Goal: Find specific page/section: Find specific page/section

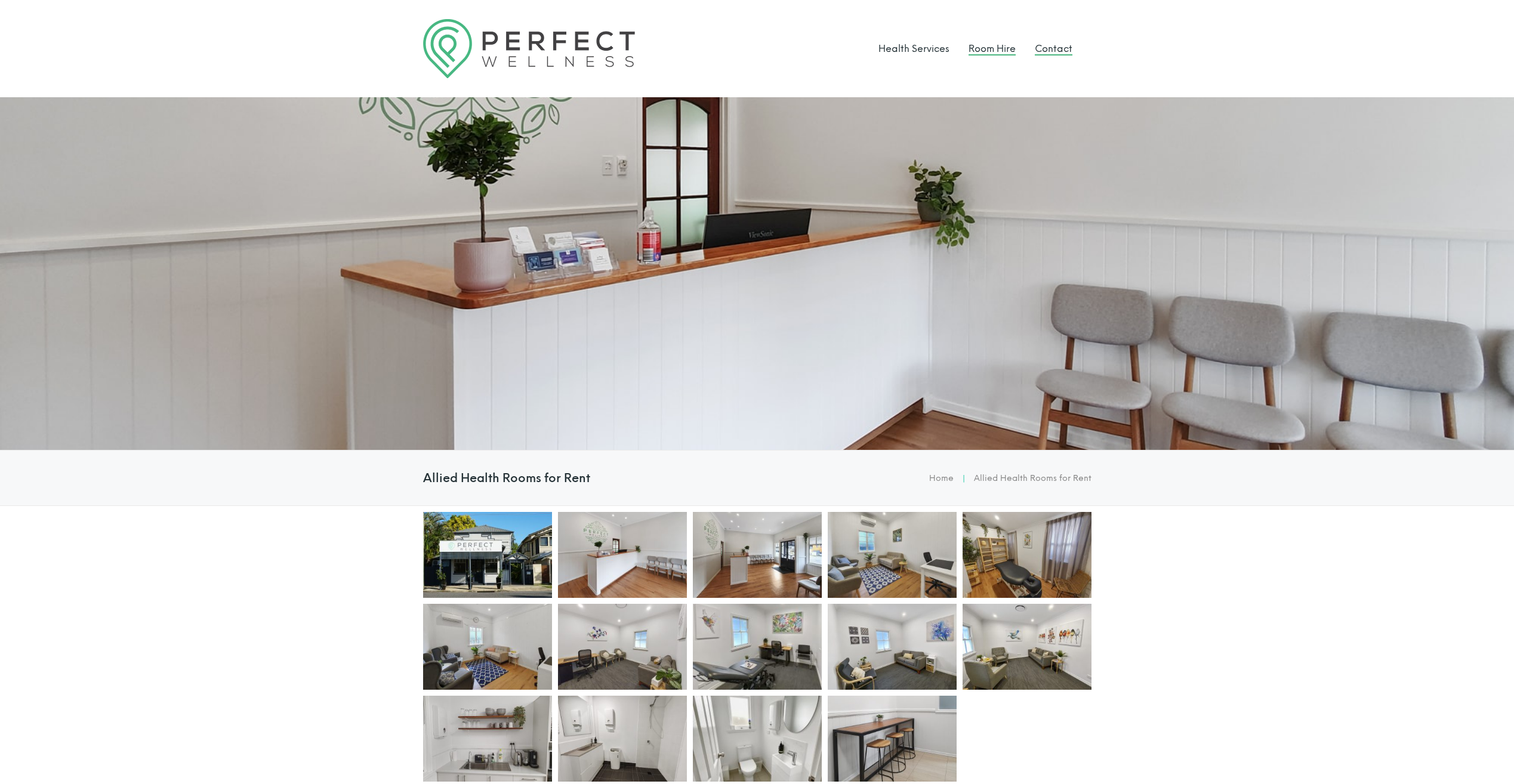
click at [1066, 49] on link "Contact" at bounding box center [1054, 48] width 37 height 12
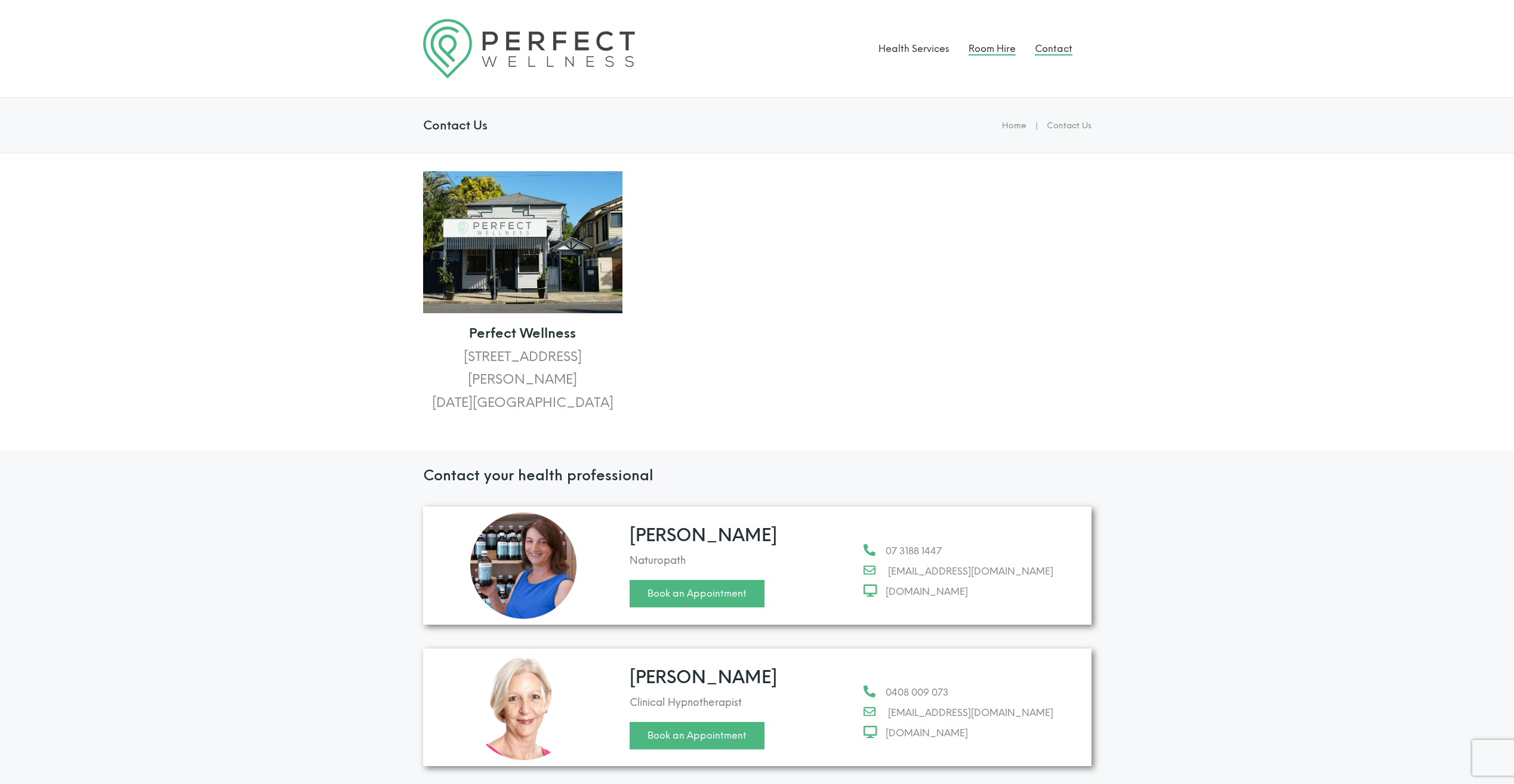
click at [984, 50] on link "Room Hire" at bounding box center [992, 48] width 47 height 12
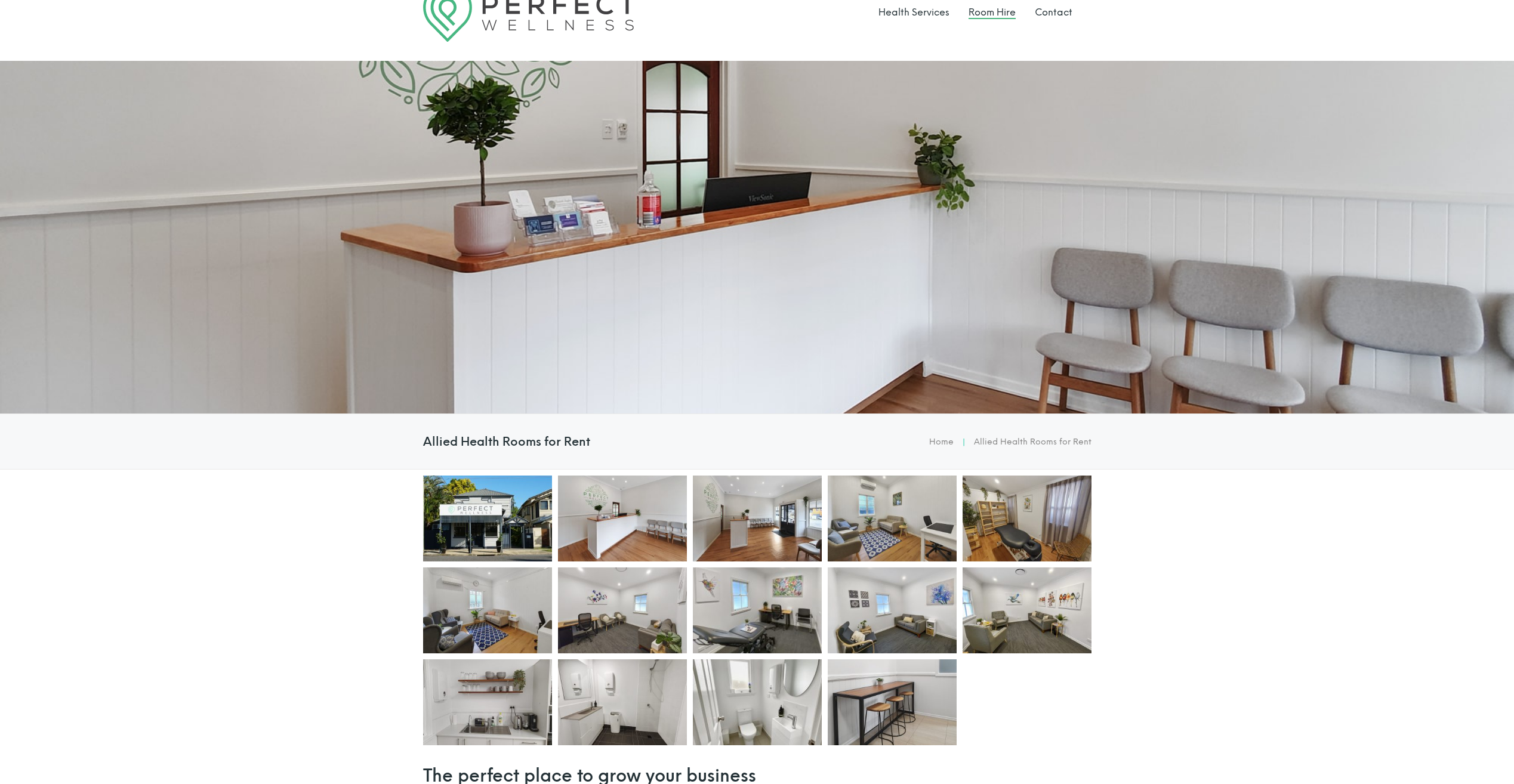
scroll to position [59, 0]
